Goal: Transaction & Acquisition: Subscribe to service/newsletter

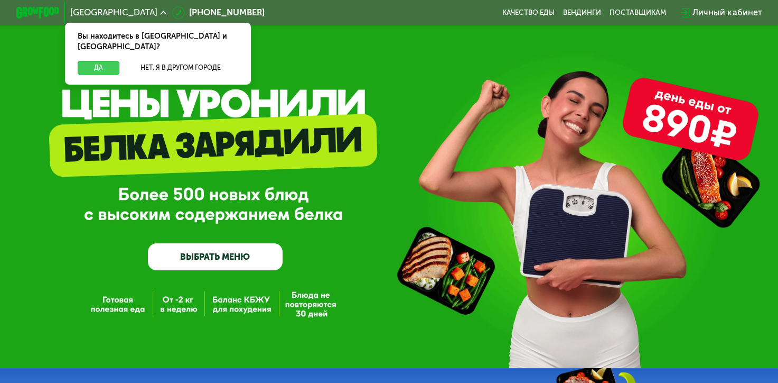
click at [88, 61] on button "Да" at bounding box center [99, 67] width 42 height 13
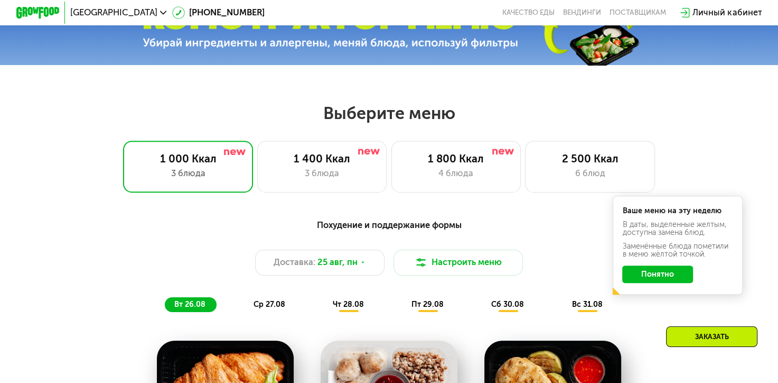
scroll to position [385, 0]
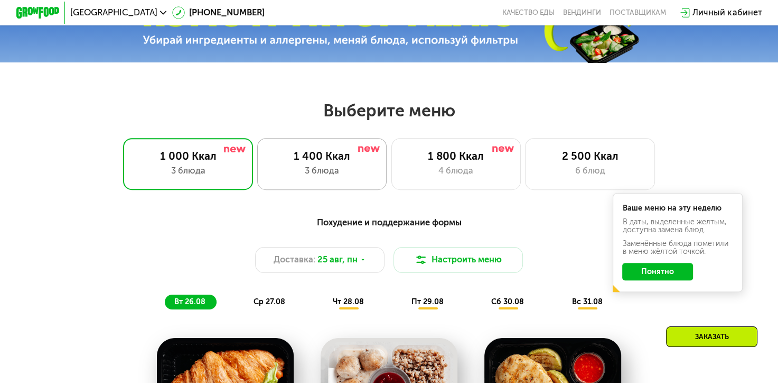
click at [299, 163] on div "1 400 Ккал" at bounding box center [321, 156] width 107 height 13
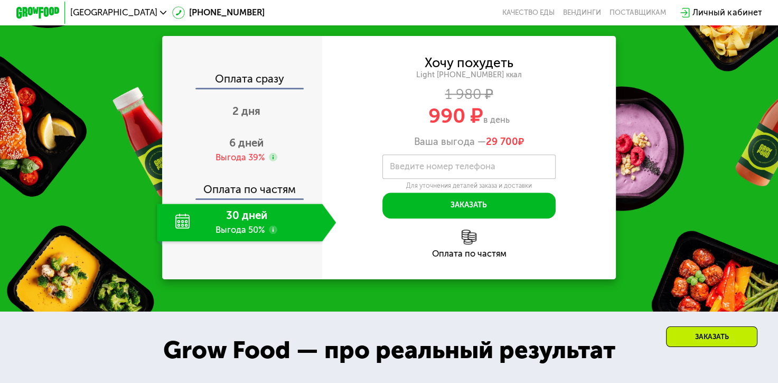
scroll to position [1019, 0]
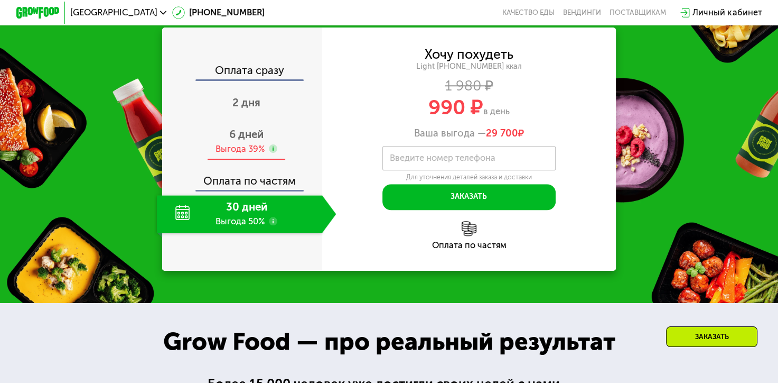
click at [232, 141] on span "6 дней" at bounding box center [246, 134] width 34 height 13
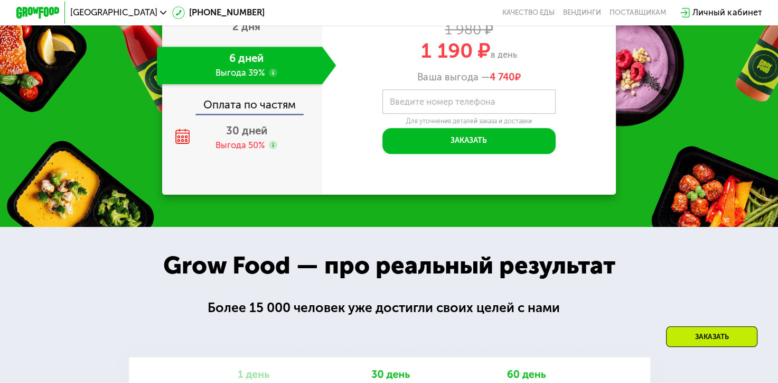
scroll to position [1095, 0]
click at [234, 137] on span "30 дней" at bounding box center [246, 130] width 41 height 13
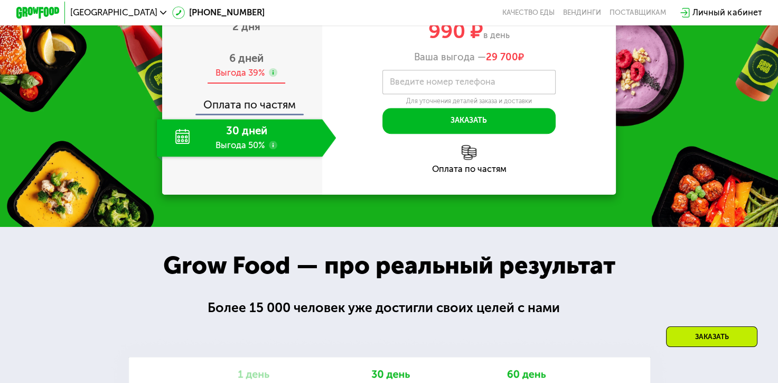
click at [230, 64] on span "6 дней" at bounding box center [246, 58] width 34 height 13
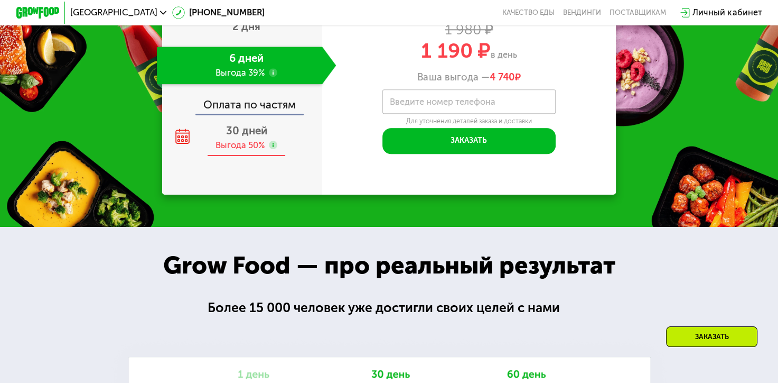
click at [243, 137] on span "30 дней" at bounding box center [246, 130] width 41 height 13
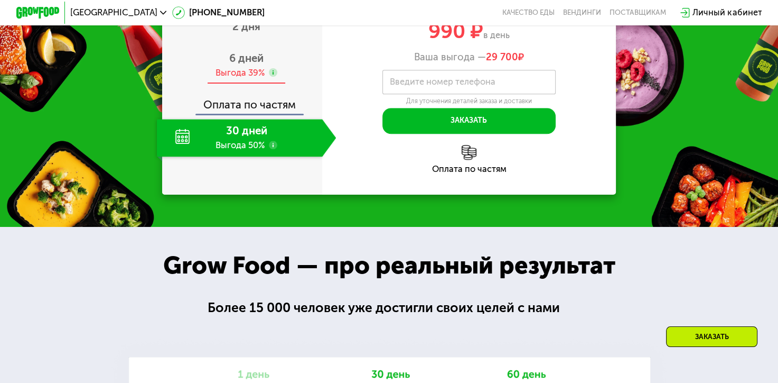
click at [240, 64] on span "6 дней" at bounding box center [246, 58] width 34 height 13
